Goal: Information Seeking & Learning: Learn about a topic

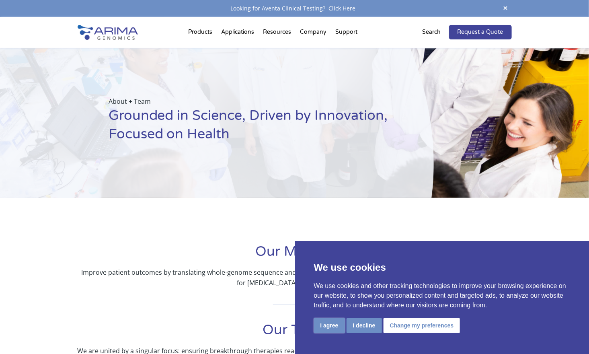
click at [331, 322] on button "I agree" at bounding box center [329, 325] width 31 height 15
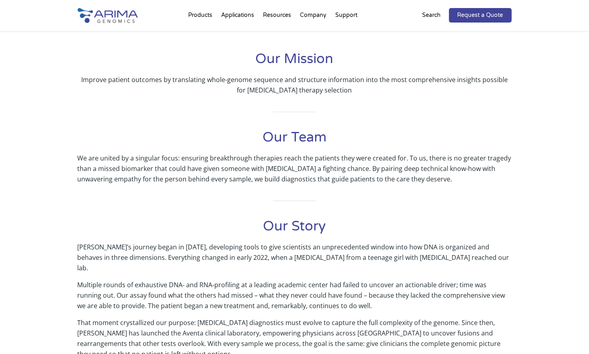
scroll to position [194, 0]
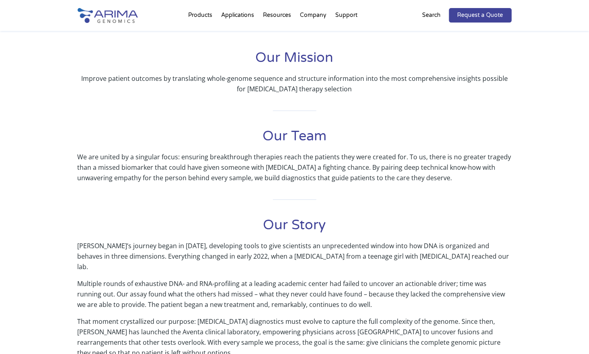
click at [292, 131] on h1 "Our Team" at bounding box center [295, 139] width 434 height 25
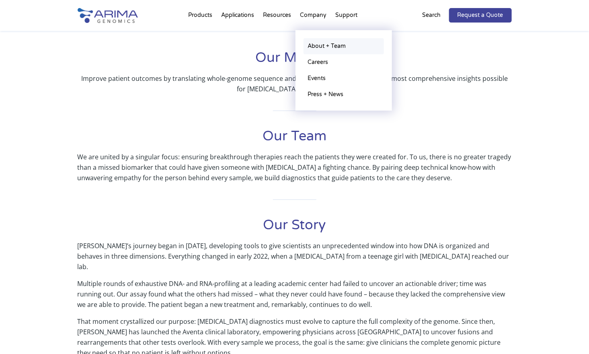
click at [317, 43] on link "About + Team" at bounding box center [343, 46] width 80 height 16
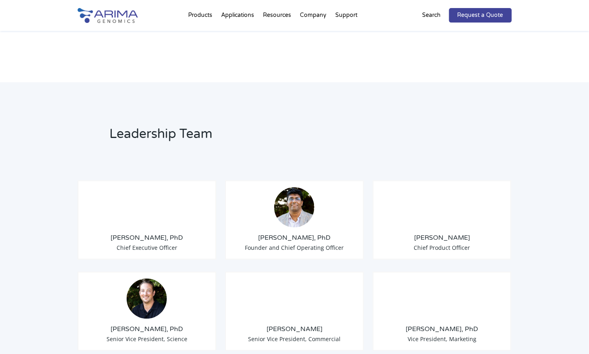
scroll to position [516, 0]
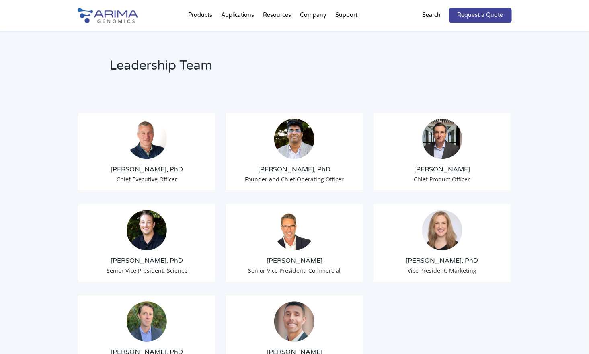
scroll to position [613, 0]
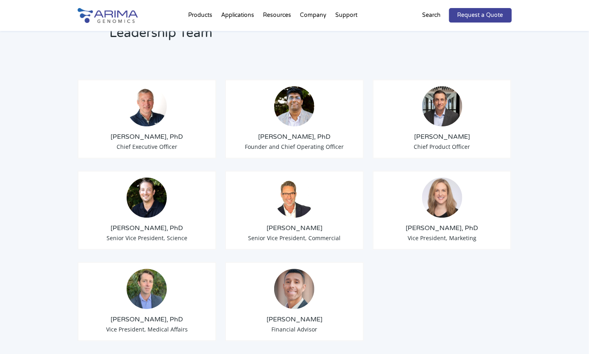
click at [478, 303] on div "[PERSON_NAME], PhD Chief Executive Officer [PERSON_NAME], PhD Founder and Chief…" at bounding box center [295, 206] width 434 height 294
click at [475, 306] on div "[PERSON_NAME], PhD Chief Executive Officer [PERSON_NAME], PhD Founder and Chief…" at bounding box center [295, 206] width 434 height 294
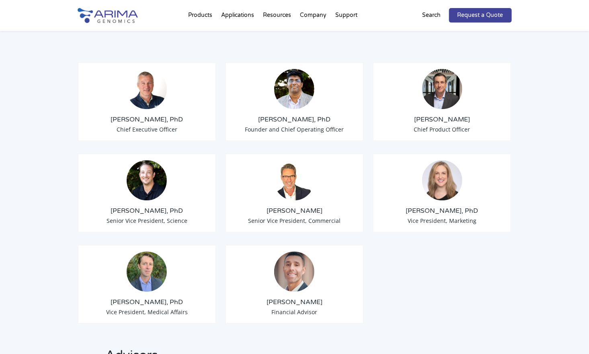
scroll to position [613, 0]
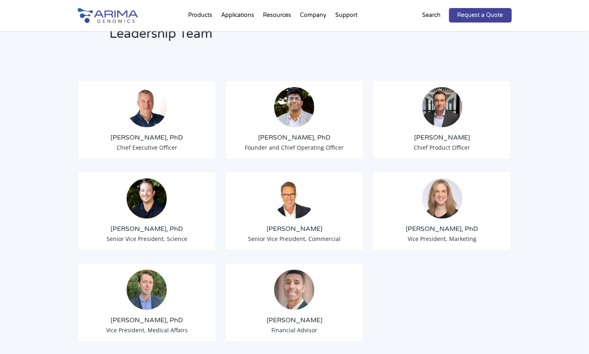
click at [440, 111] on img at bounding box center [442, 107] width 40 height 40
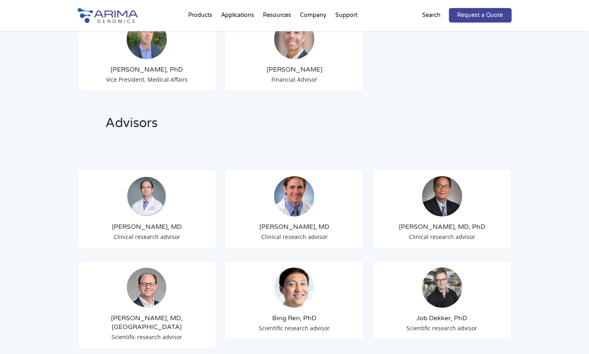
scroll to position [871, 0]
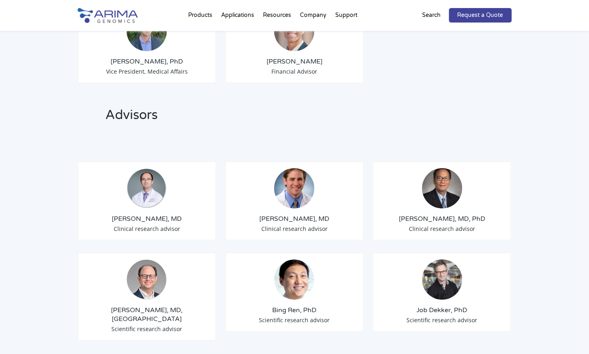
click at [526, 280] on div "Leadership Team [PERSON_NAME], PhD Chief Executive Officer [PERSON_NAME], PhD F…" at bounding box center [294, 53] width 589 height 661
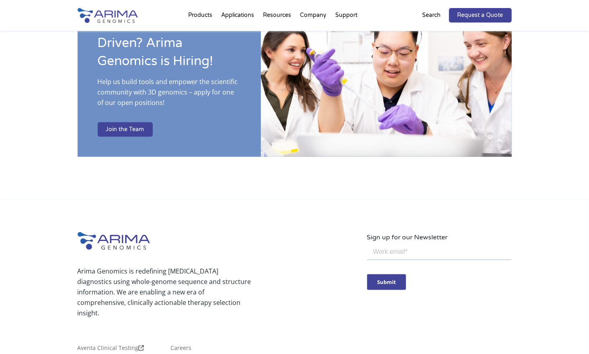
scroll to position [1323, 0]
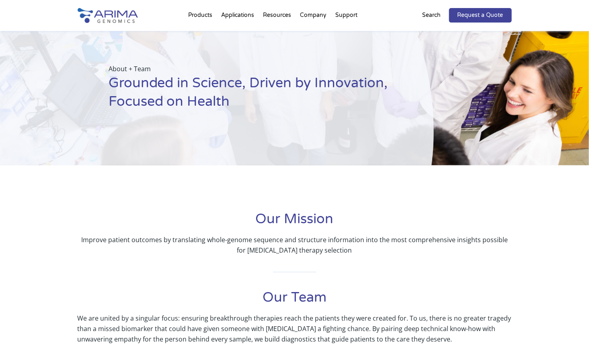
scroll to position [0, 0]
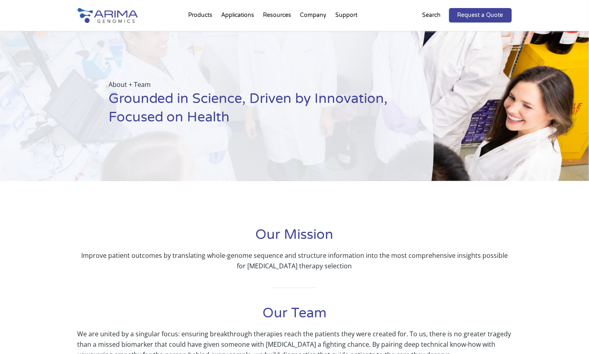
click at [453, 260] on p "Improve patient outcomes by translating whole-genome sequence and structure inf…" at bounding box center [295, 260] width 434 height 21
click at [435, 254] on p "Improve patient outcomes by translating whole-genome sequence and structure inf…" at bounding box center [295, 260] width 434 height 21
click at [451, 212] on div at bounding box center [294, 201] width 589 height 41
click at [474, 231] on h1 "Our Mission" at bounding box center [295, 238] width 434 height 25
